Goal: Task Accomplishment & Management: Manage account settings

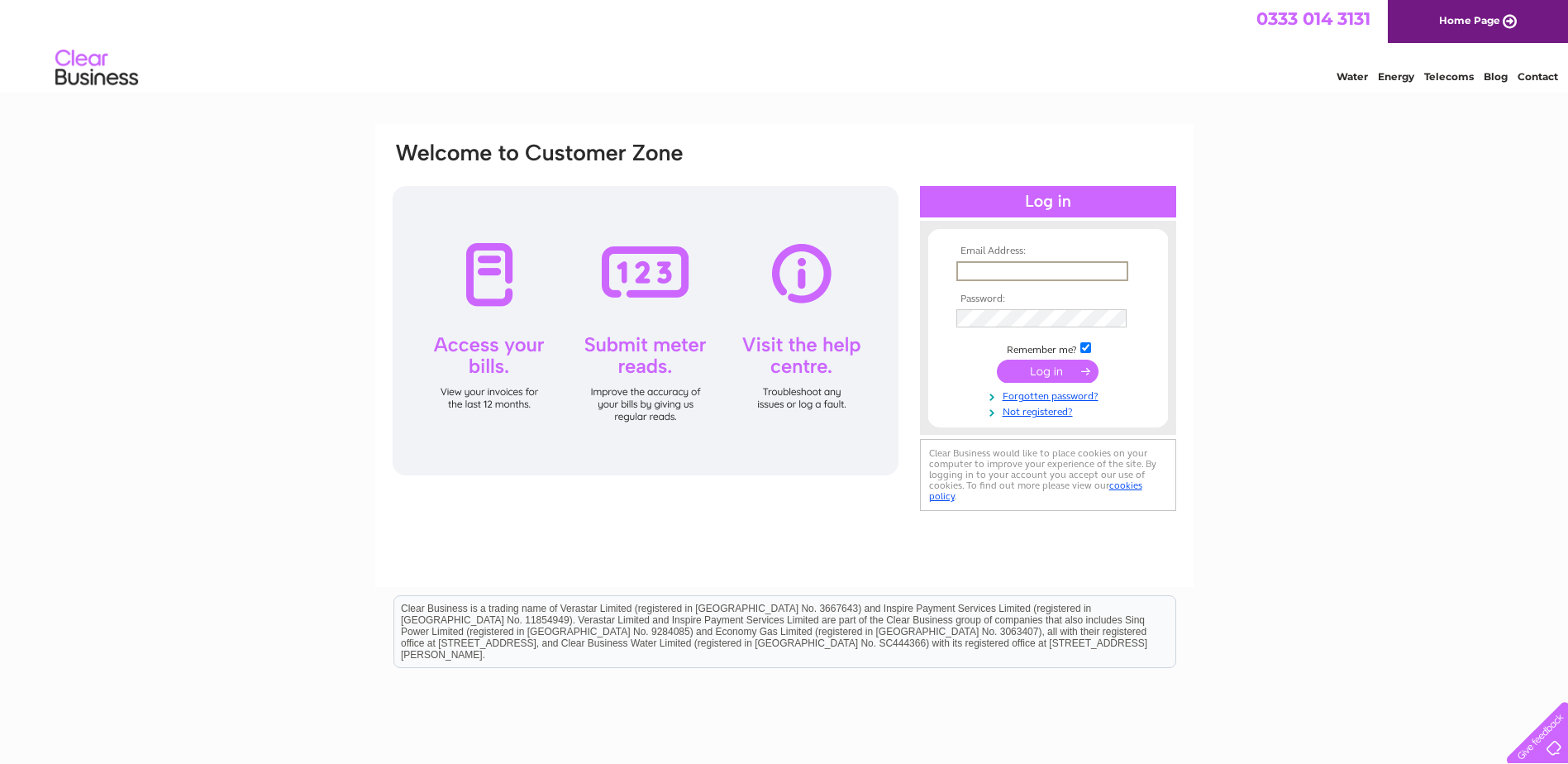
click at [976, 269] on input "text" at bounding box center [1042, 271] width 172 height 20
type input "hgcentre@googlemail.com"
click at [1037, 372] on input "submit" at bounding box center [1047, 371] width 102 height 23
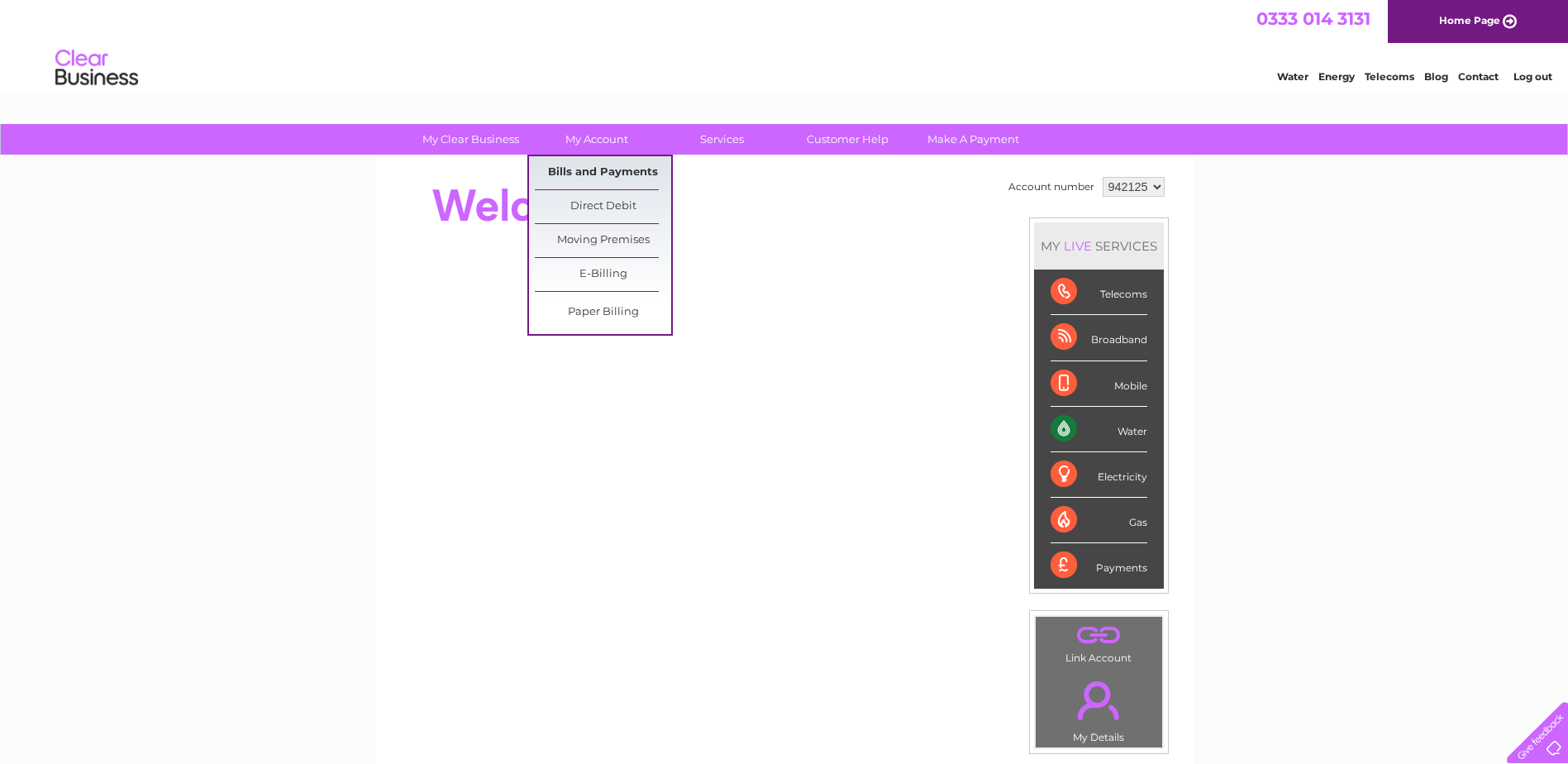
click at [585, 171] on link "Bills and Payments" at bounding box center [603, 173] width 136 height 33
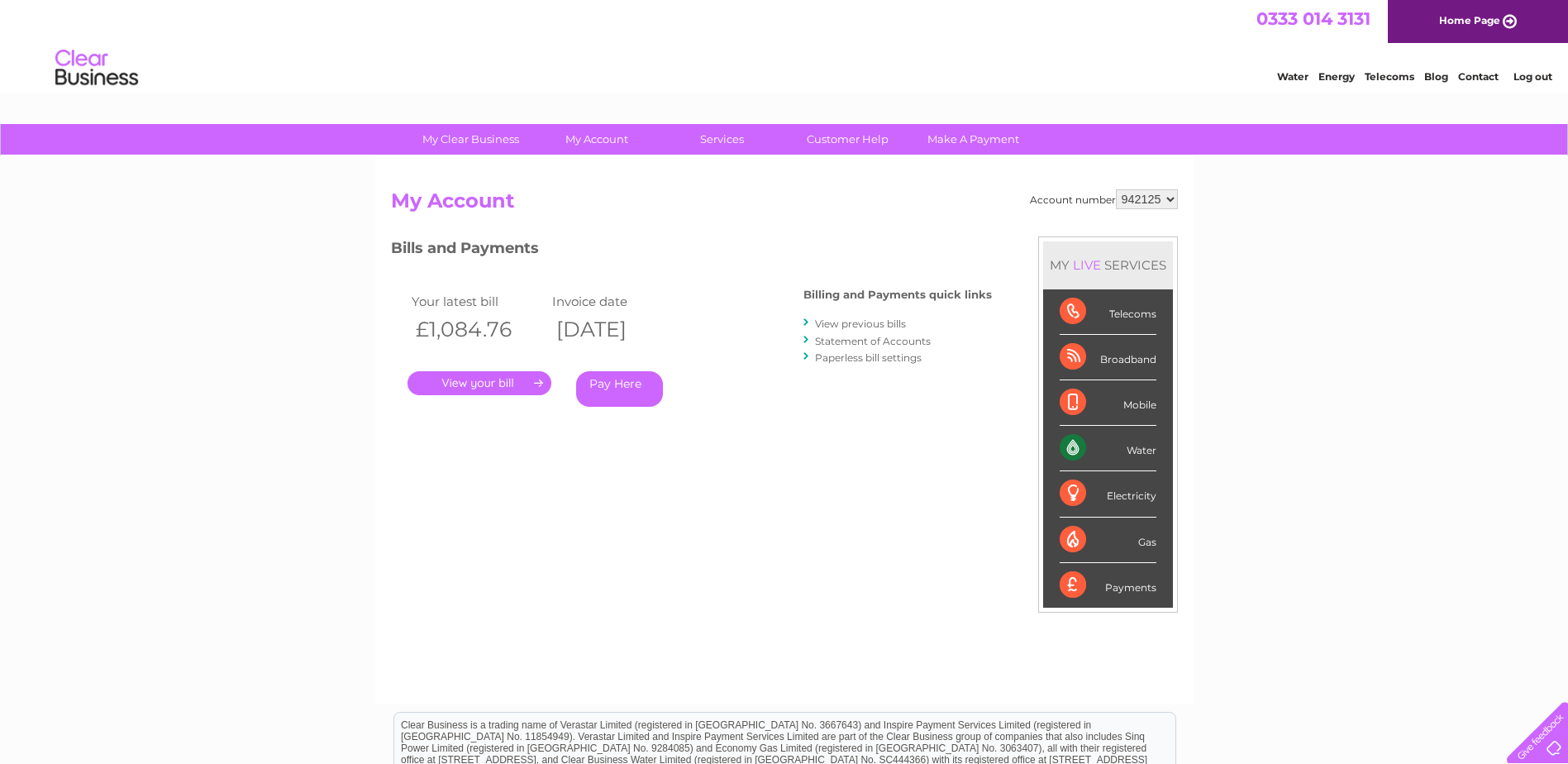
click at [473, 378] on link "." at bounding box center [479, 382] width 144 height 24
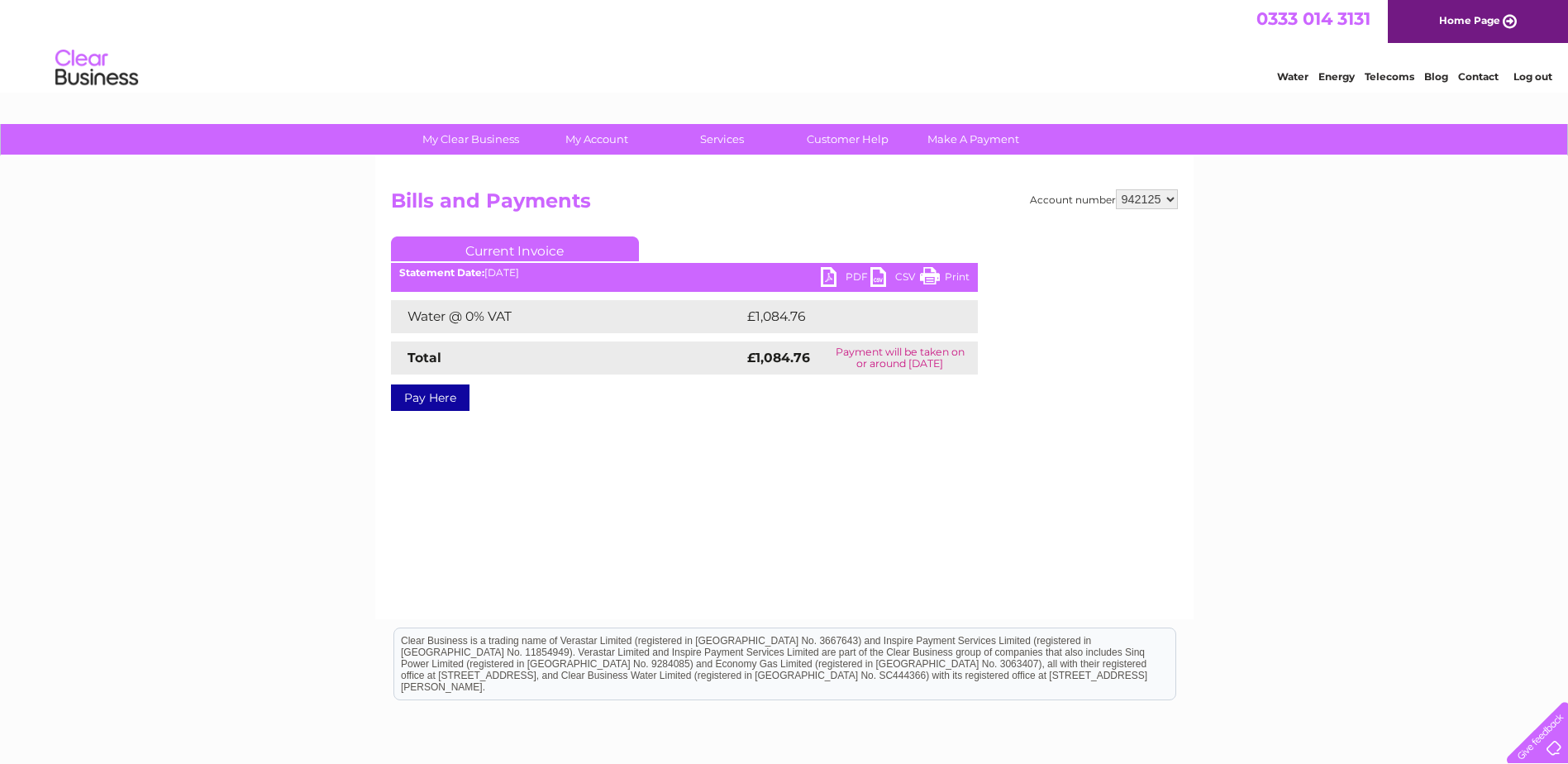
click at [833, 275] on link "PDF" at bounding box center [845, 279] width 50 height 24
click at [1536, 72] on link "Log out" at bounding box center [1532, 76] width 39 height 12
